Goal: Find contact information: Find contact information

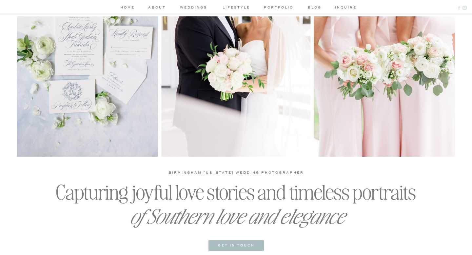
scroll to position [282, 0]
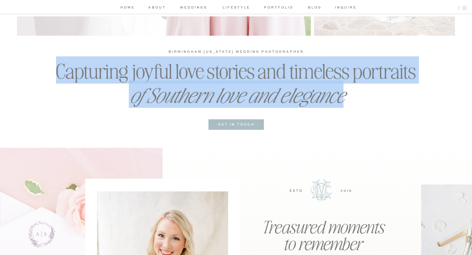
drag, startPoint x: 57, startPoint y: 71, endPoint x: 348, endPoint y: 91, distance: 291.9
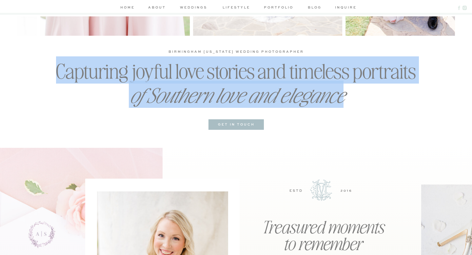
copy div "Capturing joyful love stories and timeless portraits of Southern love and elega…"
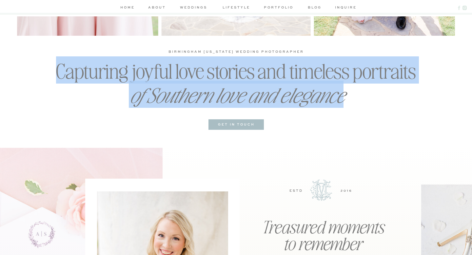
scroll to position [0, 0]
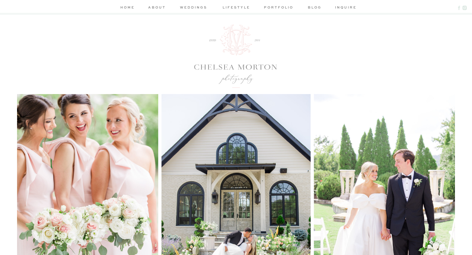
click at [230, 45] on div at bounding box center [235, 56] width 83 height 63
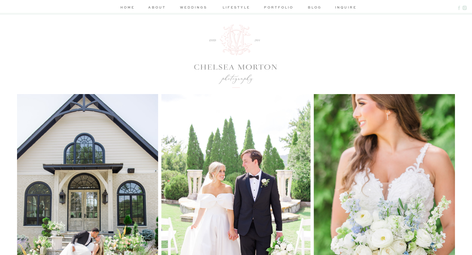
click at [228, 36] on div at bounding box center [235, 56] width 83 height 63
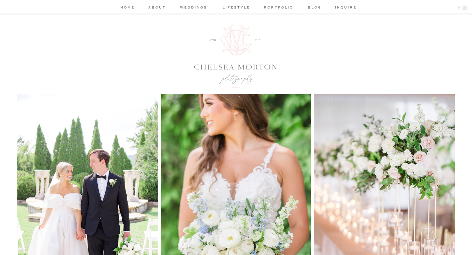
click at [233, 46] on div at bounding box center [235, 56] width 83 height 63
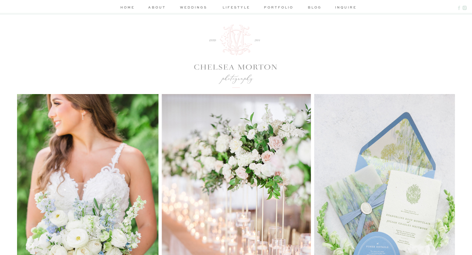
click at [233, 46] on div at bounding box center [235, 56] width 83 height 63
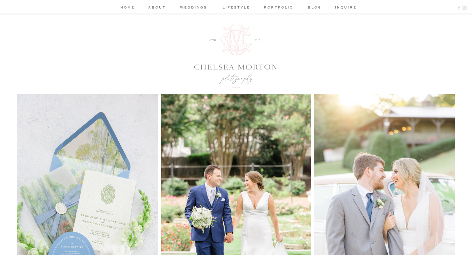
click at [236, 77] on div at bounding box center [235, 56] width 83 height 63
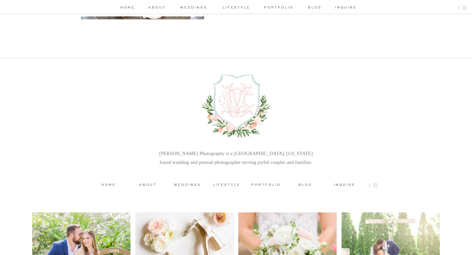
scroll to position [2132, 0]
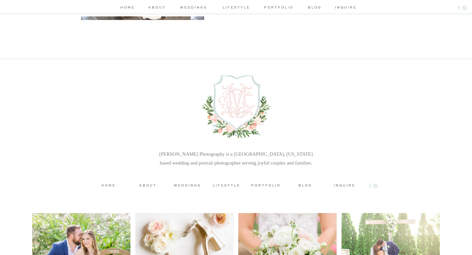
click at [155, 5] on nav "about" at bounding box center [157, 8] width 20 height 7
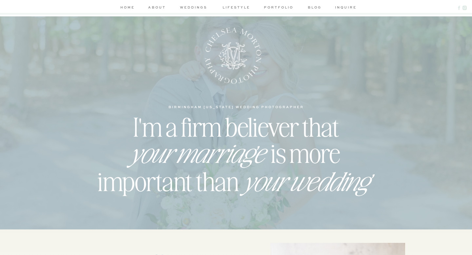
click at [232, 51] on div at bounding box center [233, 55] width 60 height 63
click at [192, 5] on nav "weddings" at bounding box center [193, 8] width 31 height 7
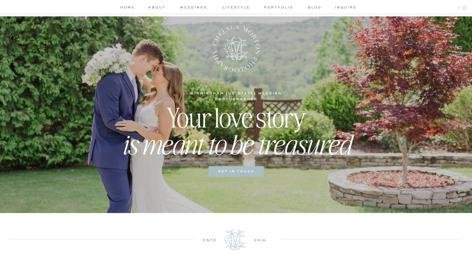
click at [278, 9] on nav "portfolio" at bounding box center [278, 8] width 31 height 7
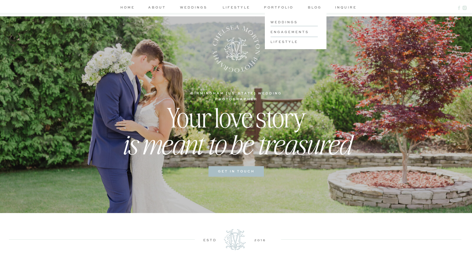
click at [282, 20] on h3 "weddings" at bounding box center [294, 21] width 49 height 5
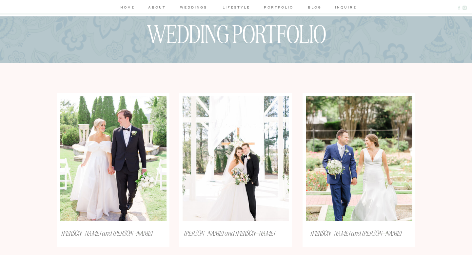
scroll to position [85, 0]
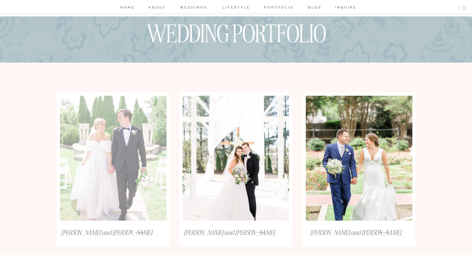
click at [107, 150] on div at bounding box center [113, 158] width 106 height 125
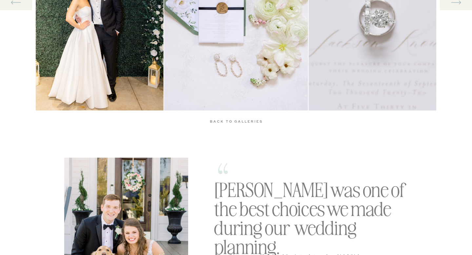
scroll to position [693, 0]
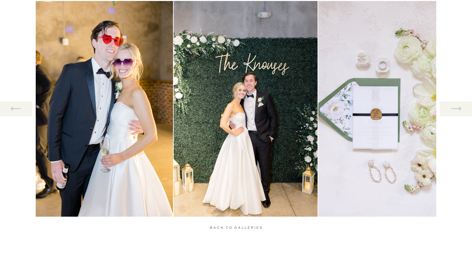
drag, startPoint x: 92, startPoint y: 167, endPoint x: 266, endPoint y: 3, distance: 238.9
click at [0, 0] on div "home about weddings lifestyle portfolio blog inquire weddings engagements lifes…" at bounding box center [236, 175] width 472 height 1737
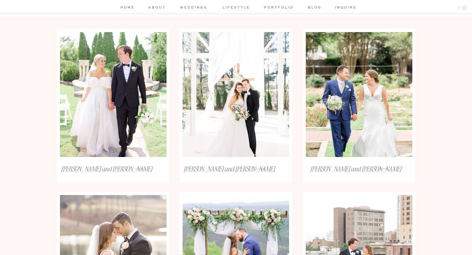
scroll to position [0, 0]
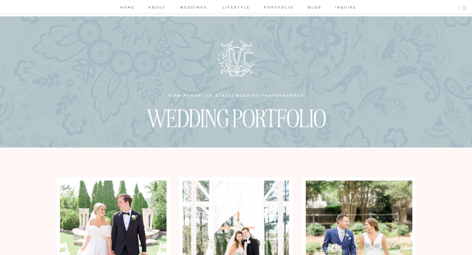
click at [149, 6] on nav "about" at bounding box center [157, 8] width 20 height 7
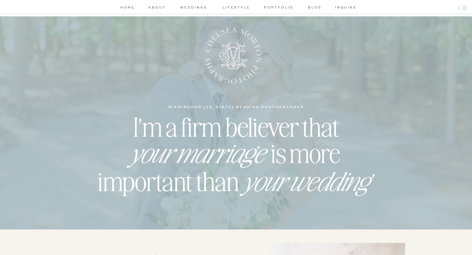
click at [351, 8] on nav "inquire" at bounding box center [344, 8] width 19 height 7
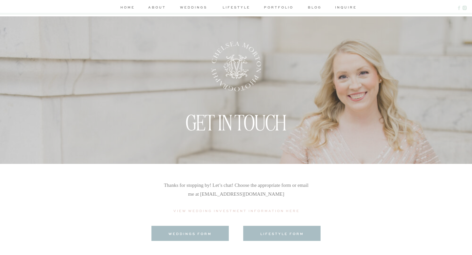
click at [158, 8] on nav "about" at bounding box center [157, 8] width 20 height 7
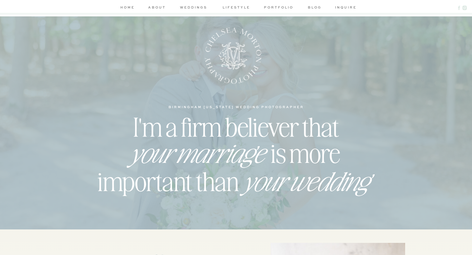
click at [349, 5] on nav "inquire" at bounding box center [344, 8] width 19 height 7
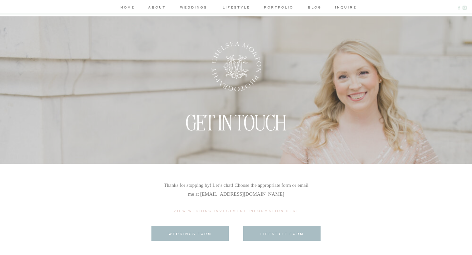
drag, startPoint x: 204, startPoint y: 194, endPoint x: 293, endPoint y: 194, distance: 89.4
click at [293, 194] on p "Thanks for stopping by! Let’s chat! Choose the appropriate form or email me at …" at bounding box center [236, 194] width 146 height 27
copy p "[PERSON_NAME][EMAIL_ADDRESS][DOMAIN_NAME]"
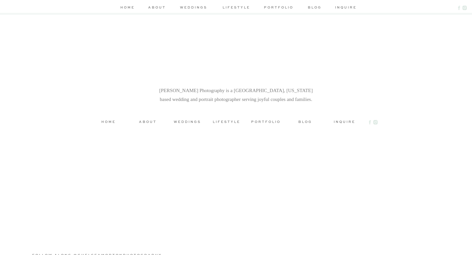
scroll to position [828, 0]
